Goal: Communication & Community: Share content

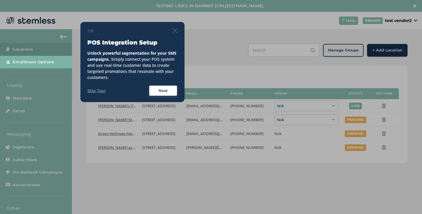
click at [175, 30] on img at bounding box center [174, 30] width 5 height 5
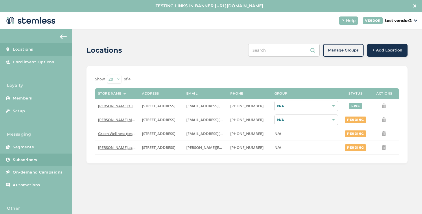
click at [42, 163] on link "Subscribers" at bounding box center [36, 159] width 72 height 13
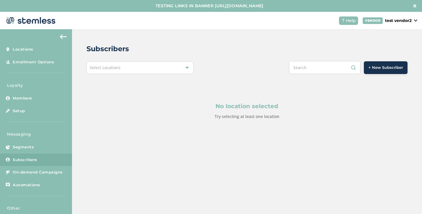
click at [114, 71] on div "Select Locations" at bounding box center [139, 67] width 107 height 13
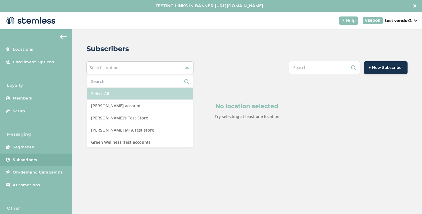
click at [106, 90] on li "Select All" at bounding box center [140, 94] width 106 height 12
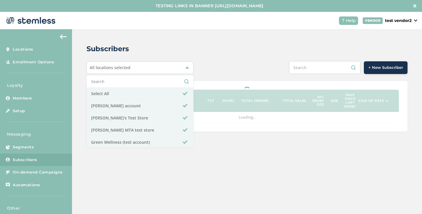
click at [223, 70] on div "+ New Subscriber" at bounding box center [313, 67] width 187 height 13
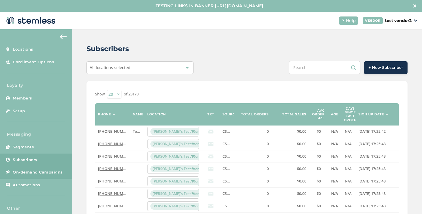
click at [55, 174] on span "On-demand Campaigns" at bounding box center [38, 172] width 50 height 6
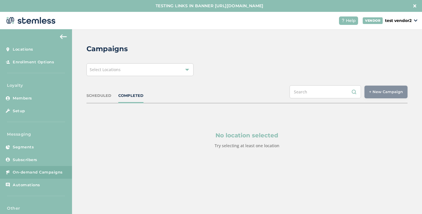
click at [116, 70] on span "Select Locations" at bounding box center [105, 69] width 31 height 5
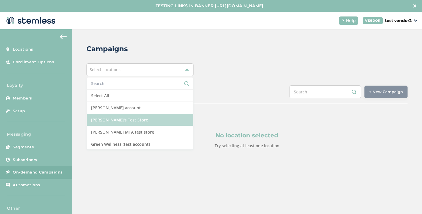
click at [131, 123] on li "[PERSON_NAME]'s Test Store" at bounding box center [140, 120] width 106 height 12
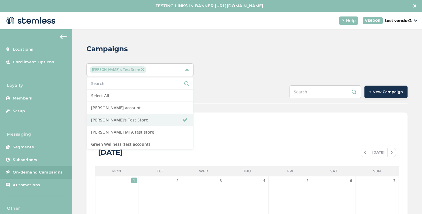
click at [365, 94] on button "+ New Campaign" at bounding box center [385, 92] width 43 height 13
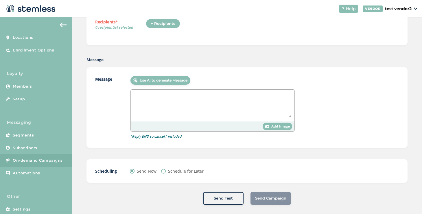
scroll to position [103, 0]
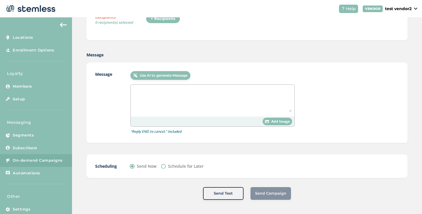
click at [149, 105] on textarea at bounding box center [213, 100] width 158 height 24
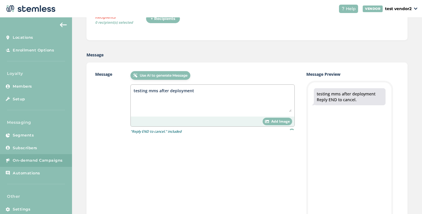
type textarea "testing mms after deployment"
click at [274, 122] on span "Add Image" at bounding box center [280, 121] width 18 height 5
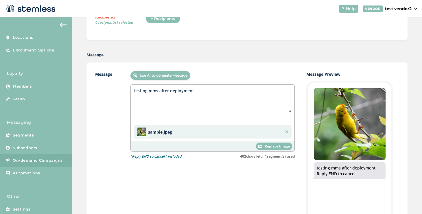
click at [173, 112] on div "testing mms after deployment sample.jpeg" at bounding box center [213, 113] width 164 height 57
click at [143, 110] on textarea "testing mms after deployment" at bounding box center [213, 100] width 158 height 24
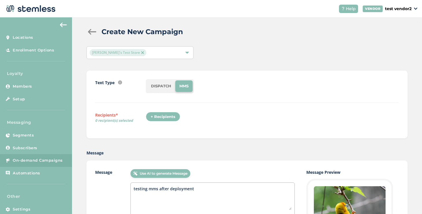
scroll to position [0, 0]
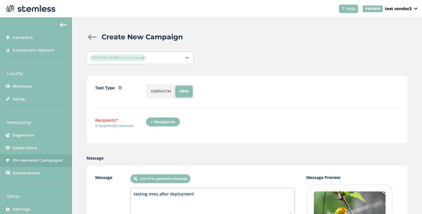
click at [157, 92] on li "DISPATCH" at bounding box center [161, 92] width 28 height 12
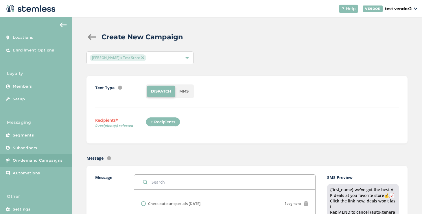
click at [163, 121] on div "+ Recipients" at bounding box center [163, 122] width 34 height 10
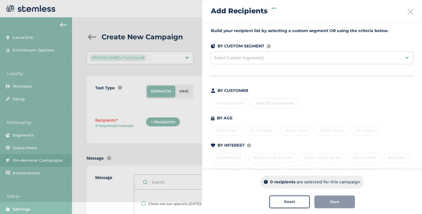
click at [265, 102] on div "Specific Customers" at bounding box center [275, 103] width 48 height 10
click at [262, 105] on span "Specific Customers" at bounding box center [275, 103] width 38 height 5
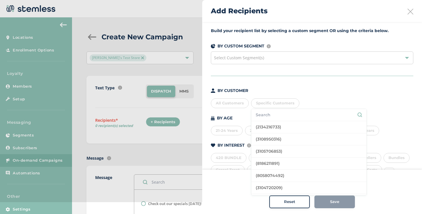
click at [263, 112] on input "text" at bounding box center [308, 115] width 106 height 6
type input "koushi"
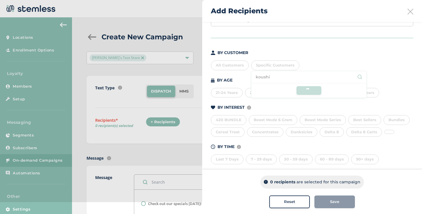
scroll to position [32, 0]
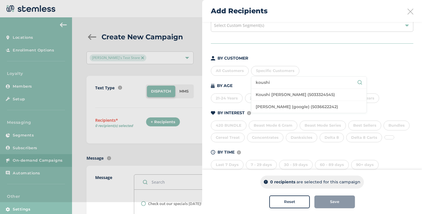
click at [268, 97] on li "Koushi [PERSON_NAME] (5033324545)" at bounding box center [308, 95] width 115 height 12
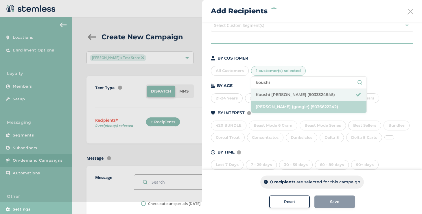
click at [270, 103] on li "[PERSON_NAME] (google) (5036622242)" at bounding box center [308, 107] width 115 height 12
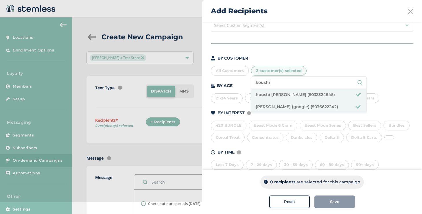
click at [266, 86] on li "koushi" at bounding box center [308, 83] width 115 height 12
click at [264, 83] on input "koushi" at bounding box center [308, 82] width 106 height 6
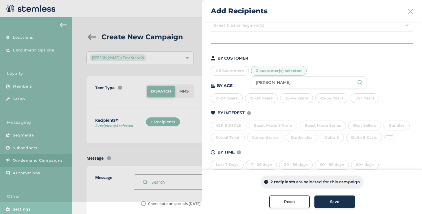
click at [276, 82] on input "[PERSON_NAME]" at bounding box center [308, 82] width 106 height 6
type input "[PERSON_NAME]"
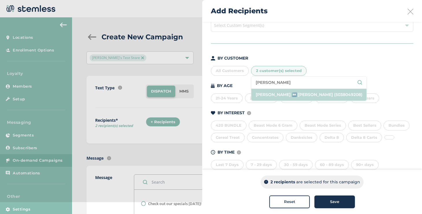
click at [263, 98] on li "[PERSON_NAME] ↔️ [PERSON_NAME] (5038049208)" at bounding box center [308, 95] width 115 height 12
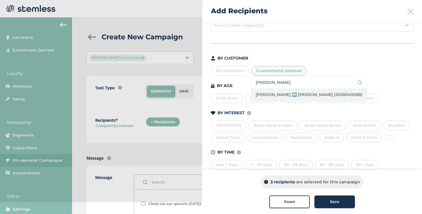
click at [319, 206] on button "Save" at bounding box center [334, 201] width 40 height 13
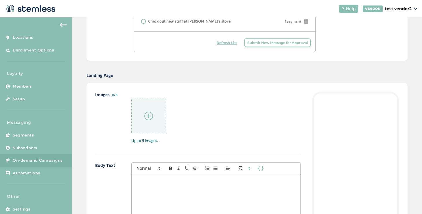
scroll to position [269, 0]
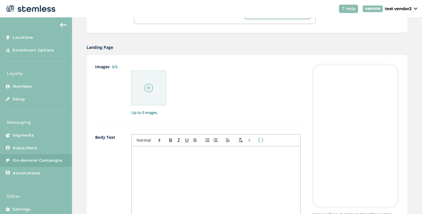
click at [227, 171] on div at bounding box center [215, 203] width 168 height 115
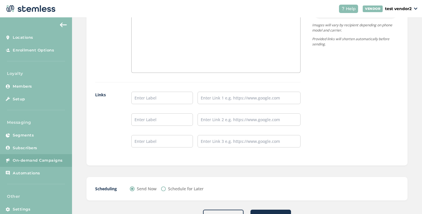
scroll to position [481, 0]
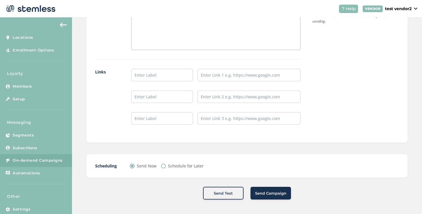
click at [257, 190] on span "Send Campaign" at bounding box center [270, 193] width 31 height 6
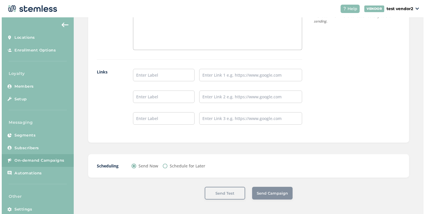
scroll to position [0, 0]
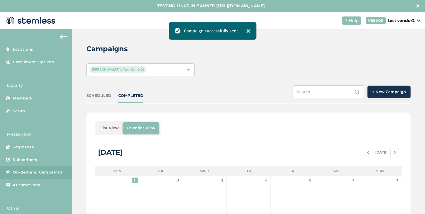
click at [121, 129] on li "List View" at bounding box center [109, 128] width 26 height 12
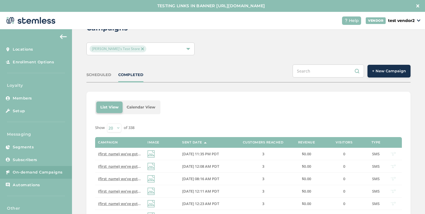
scroll to position [85, 0]
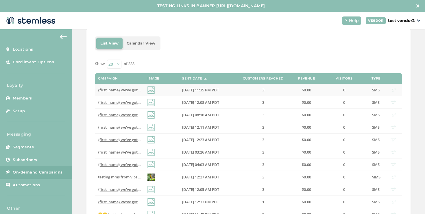
click at [121, 92] on td "{first_name} we've got the best VIP deals at you favorite store💰📈 Click the lin…" at bounding box center [119, 90] width 49 height 12
